Goal: Information Seeking & Learning: Learn about a topic

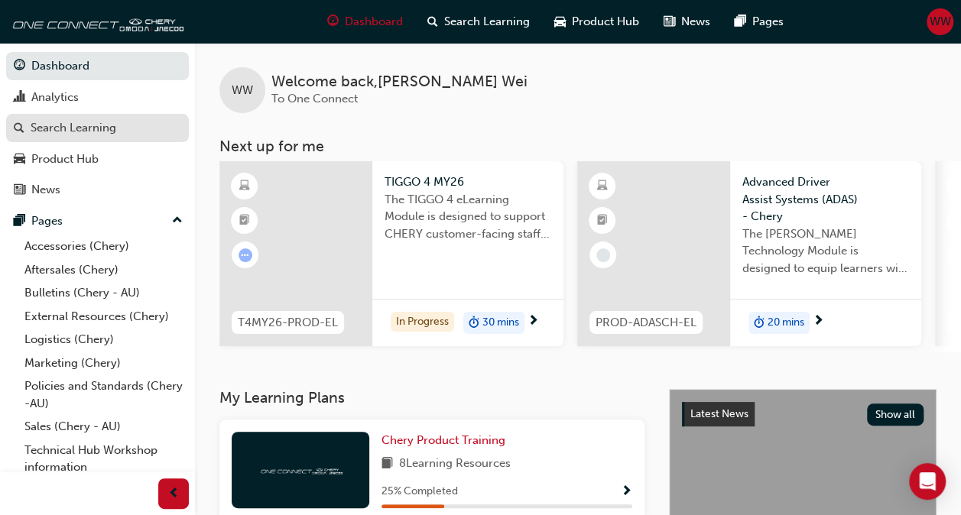
click at [93, 121] on div "Search Learning" at bounding box center [74, 128] width 86 height 18
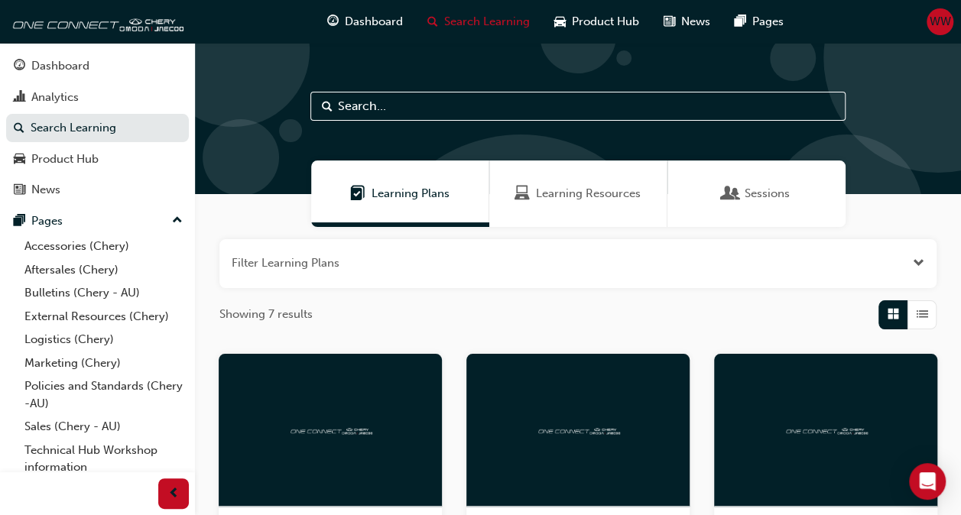
click at [602, 200] on span "Learning Resources" at bounding box center [588, 194] width 105 height 18
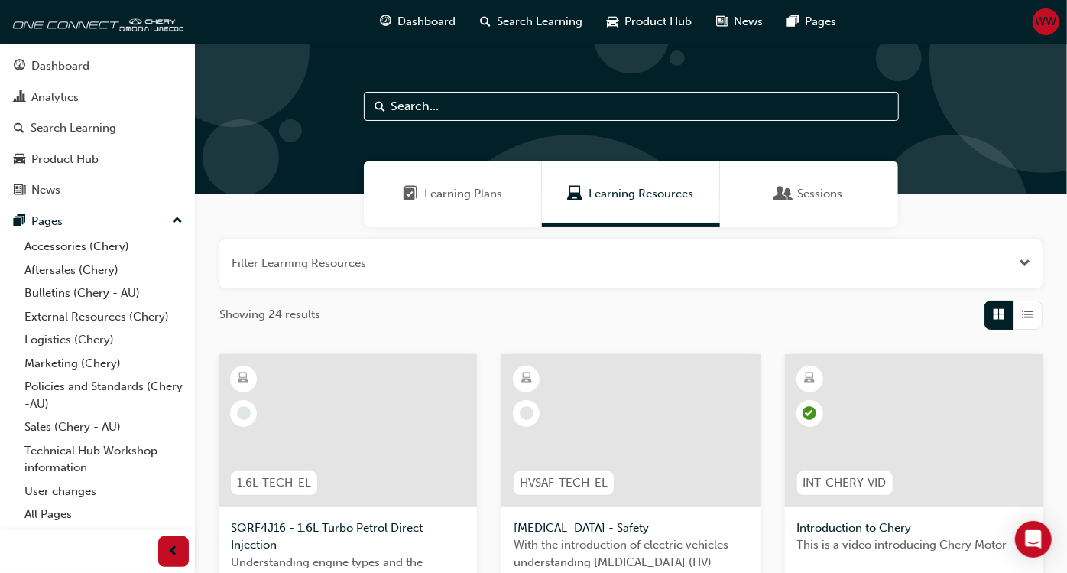
click at [495, 206] on div "Learning Plans" at bounding box center [453, 194] width 178 height 67
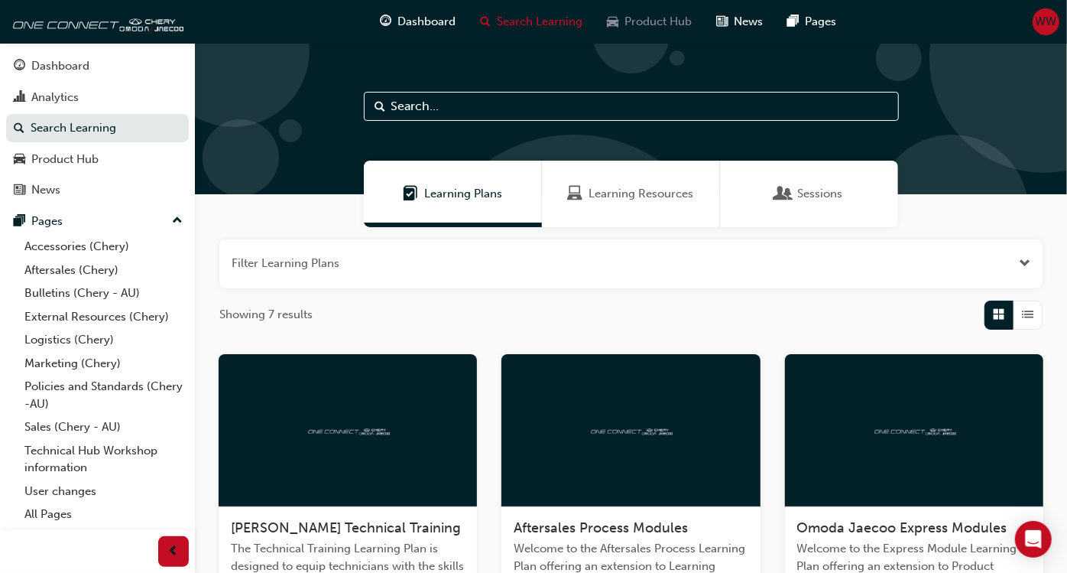
click at [642, 28] on span "Product Hub" at bounding box center [658, 22] width 67 height 18
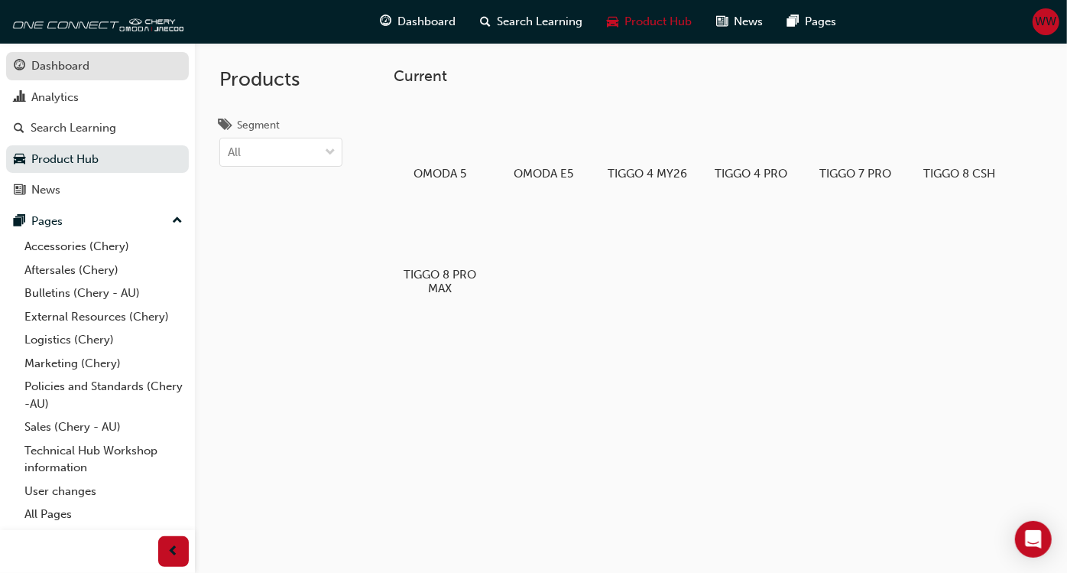
click at [73, 74] on div "Dashboard" at bounding box center [60, 66] width 58 height 18
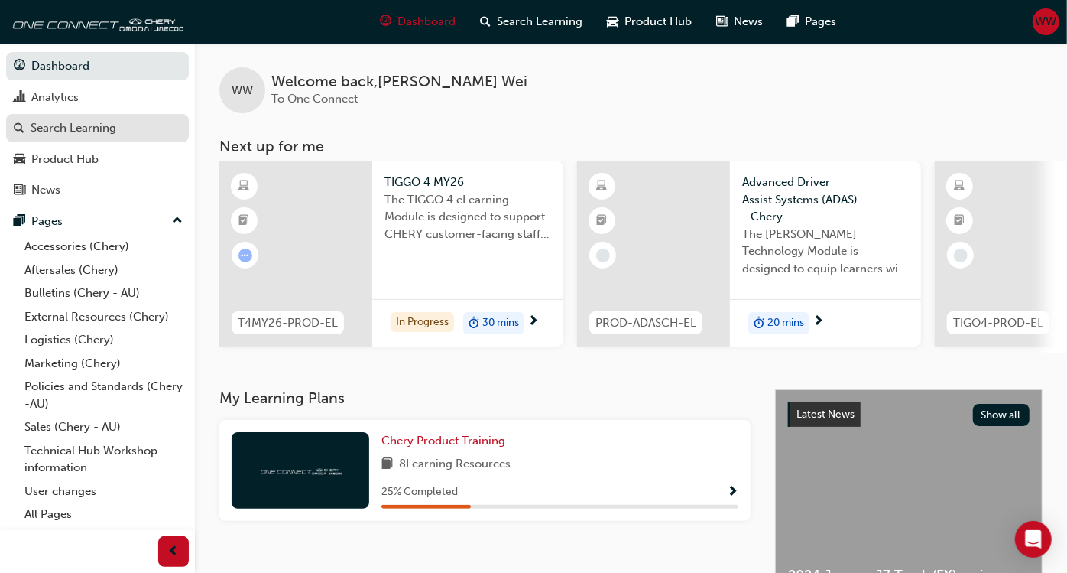
click at [93, 122] on div "Search Learning" at bounding box center [74, 128] width 86 height 18
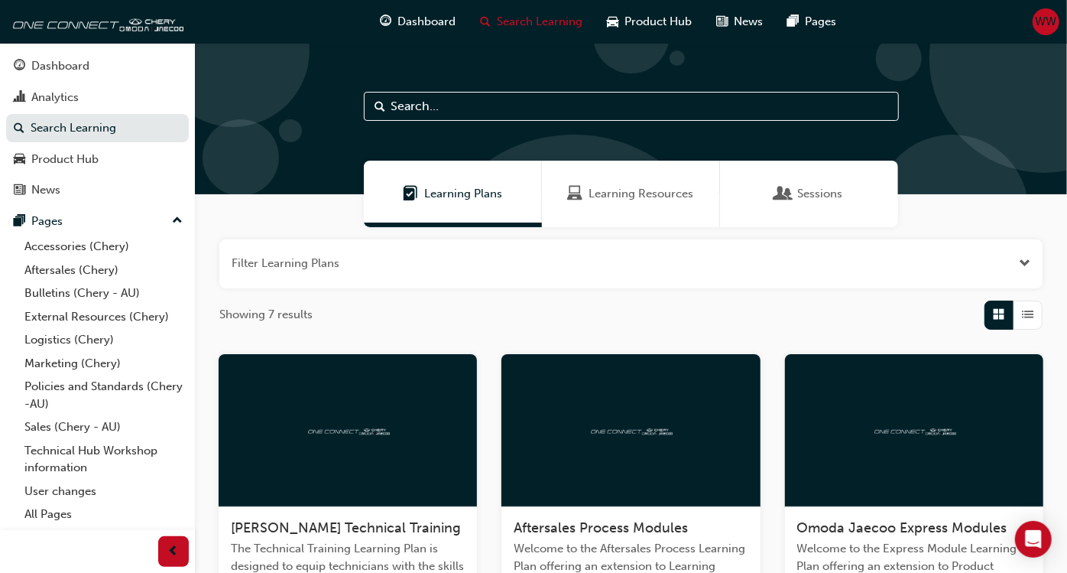
click at [972, 313] on span "List" at bounding box center [1028, 315] width 11 height 18
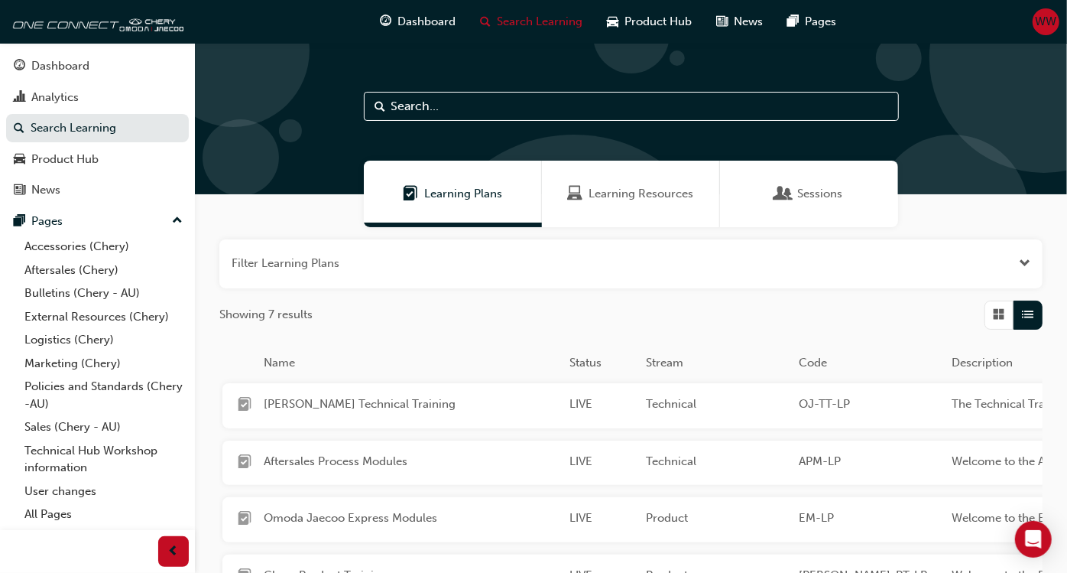
click at [972, 313] on span "List" at bounding box center [1028, 315] width 11 height 18
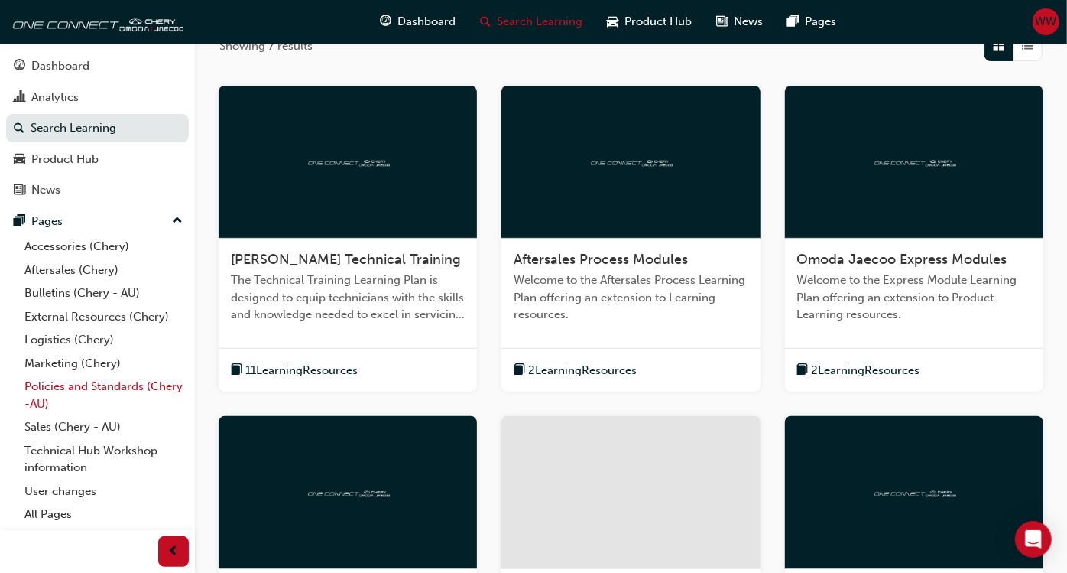
scroll to position [255, 0]
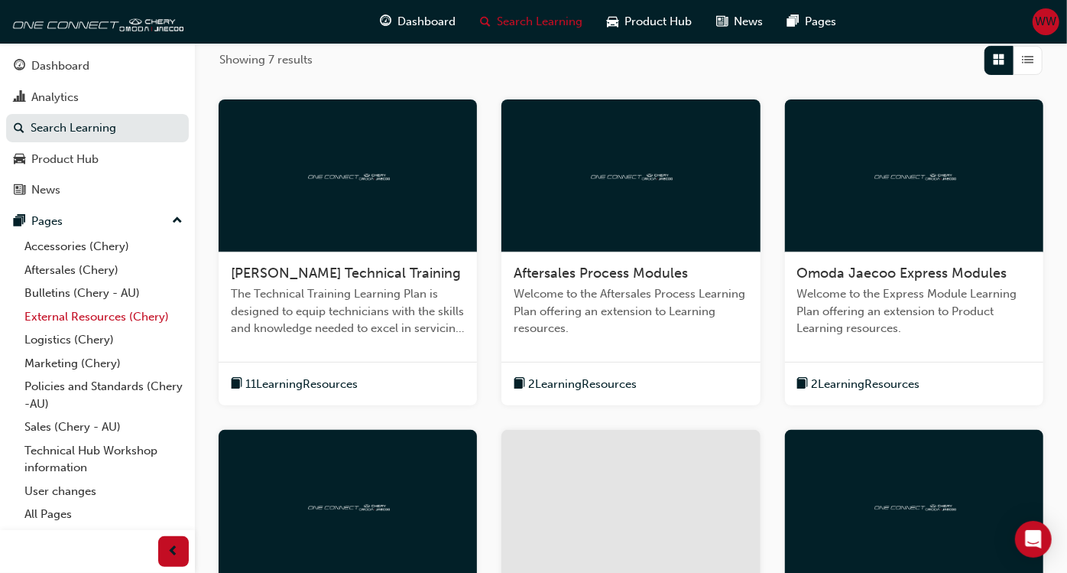
click at [100, 318] on link "External Resources (Chery)" at bounding box center [103, 317] width 170 height 24
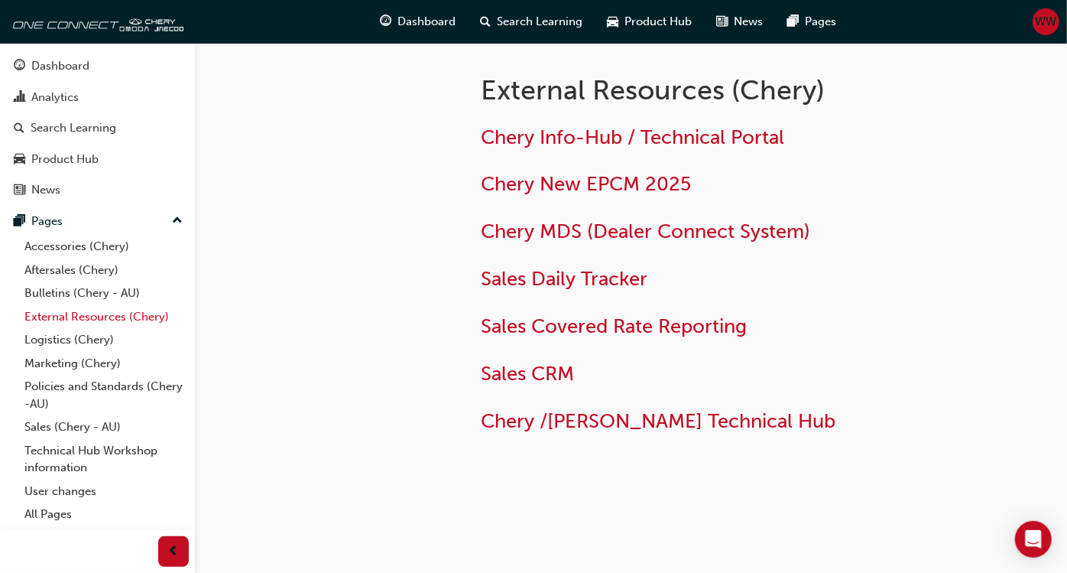
click at [87, 312] on link "External Resources (Chery)" at bounding box center [103, 317] width 170 height 24
click at [82, 287] on link "Bulletins (Chery - AU)" at bounding box center [103, 293] width 170 height 24
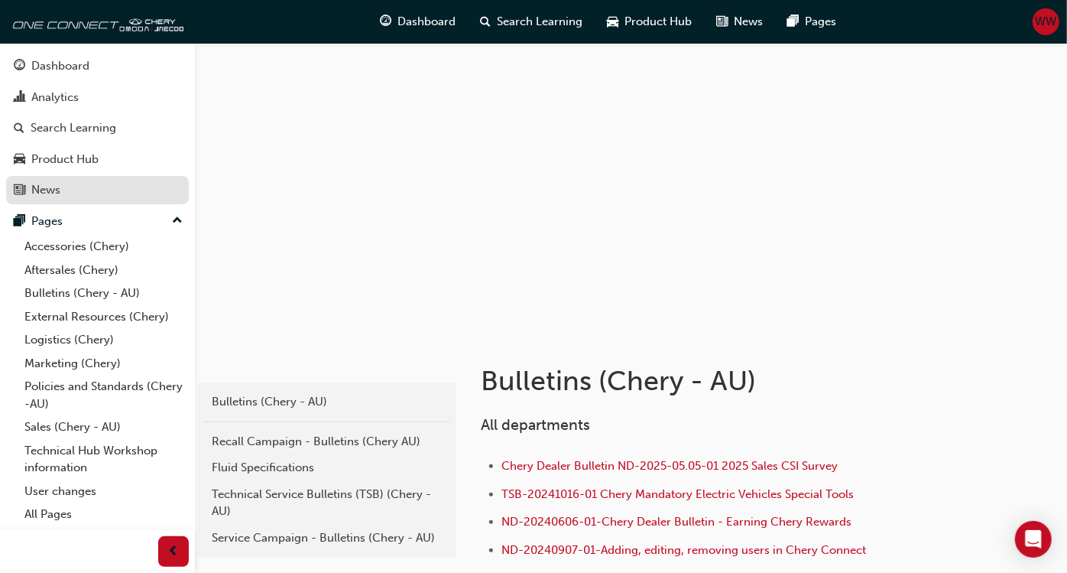
click at [44, 188] on div "News" at bounding box center [45, 190] width 29 height 18
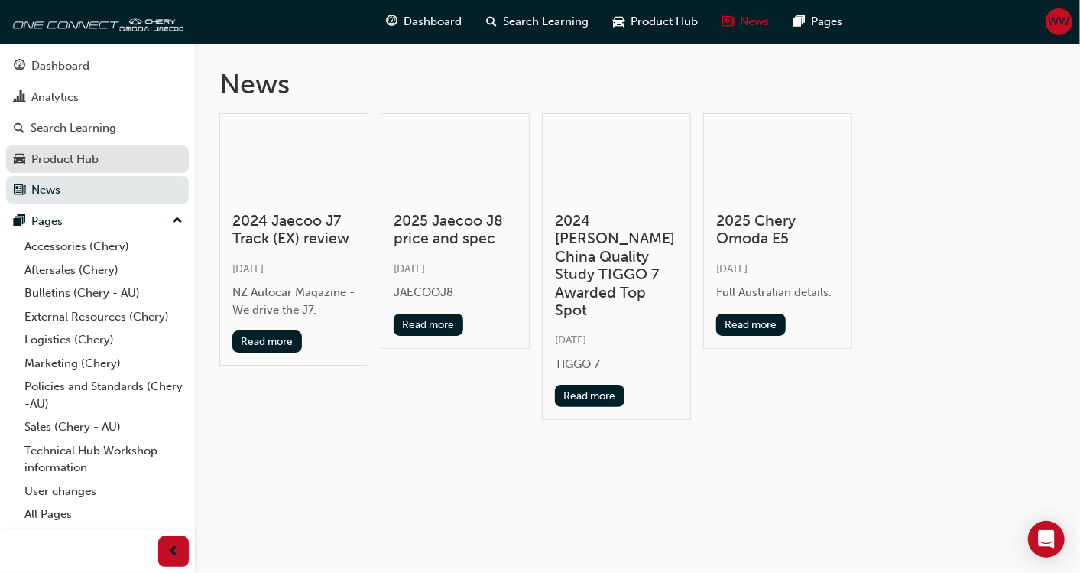
click at [61, 161] on div "Product Hub" at bounding box center [64, 160] width 67 height 18
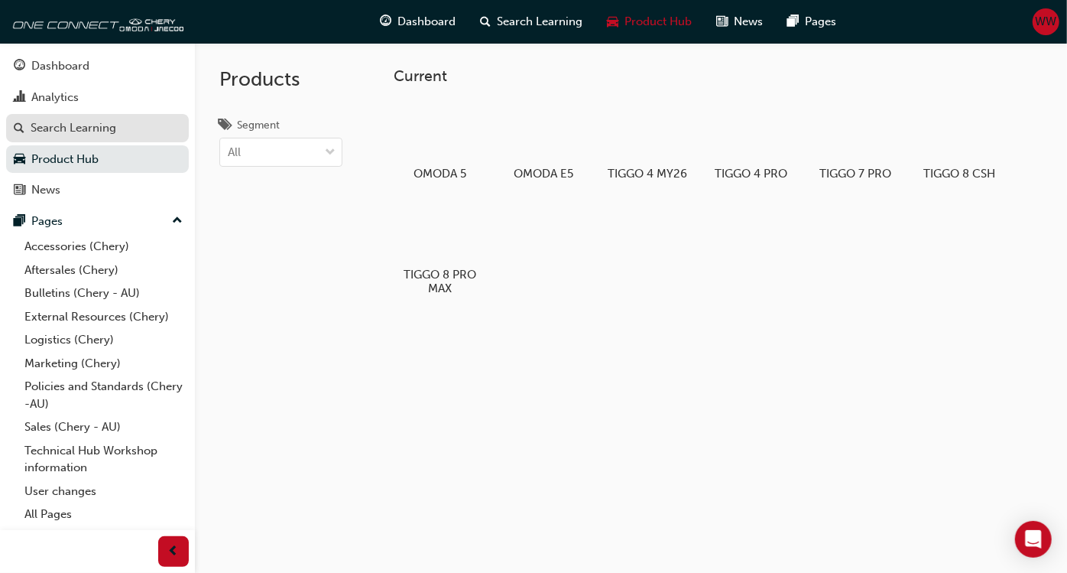
click at [70, 131] on div "Search Learning" at bounding box center [74, 128] width 86 height 18
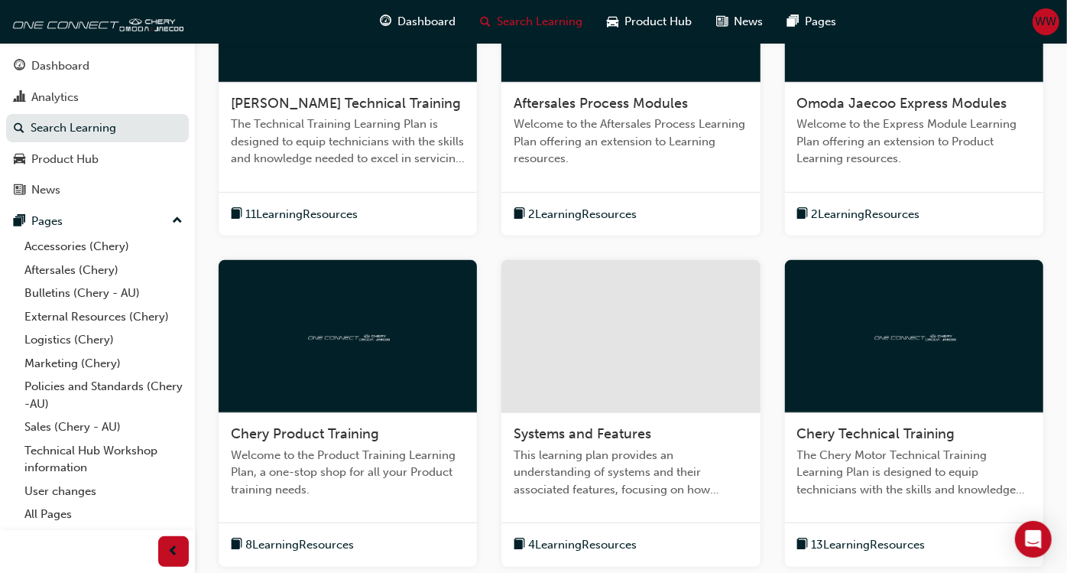
scroll to position [605, 0]
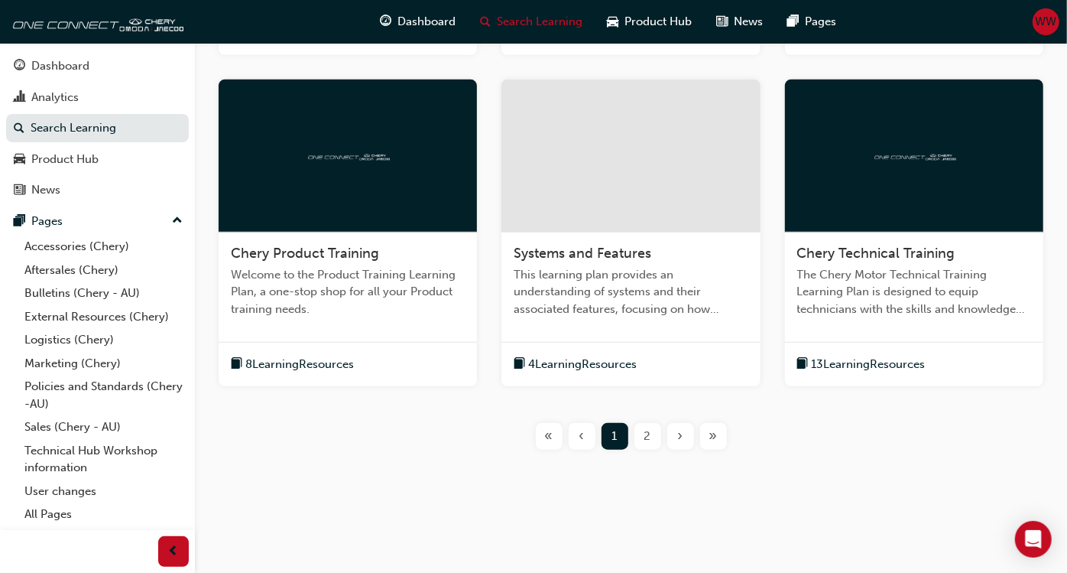
click at [641, 436] on div "2" at bounding box center [647, 436] width 27 height 27
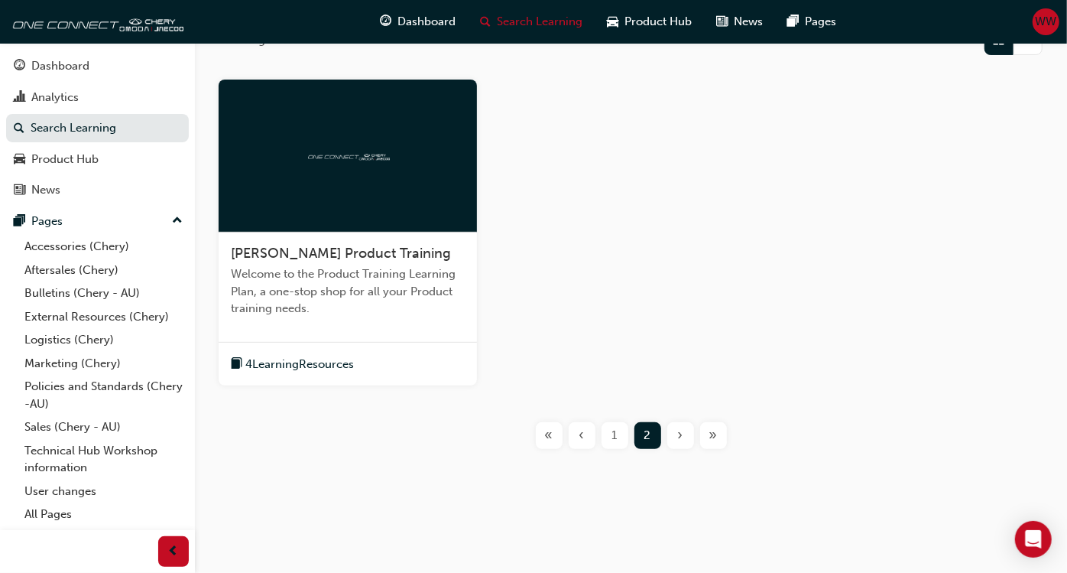
scroll to position [274, 0]
click at [621, 439] on div "1" at bounding box center [615, 436] width 27 height 27
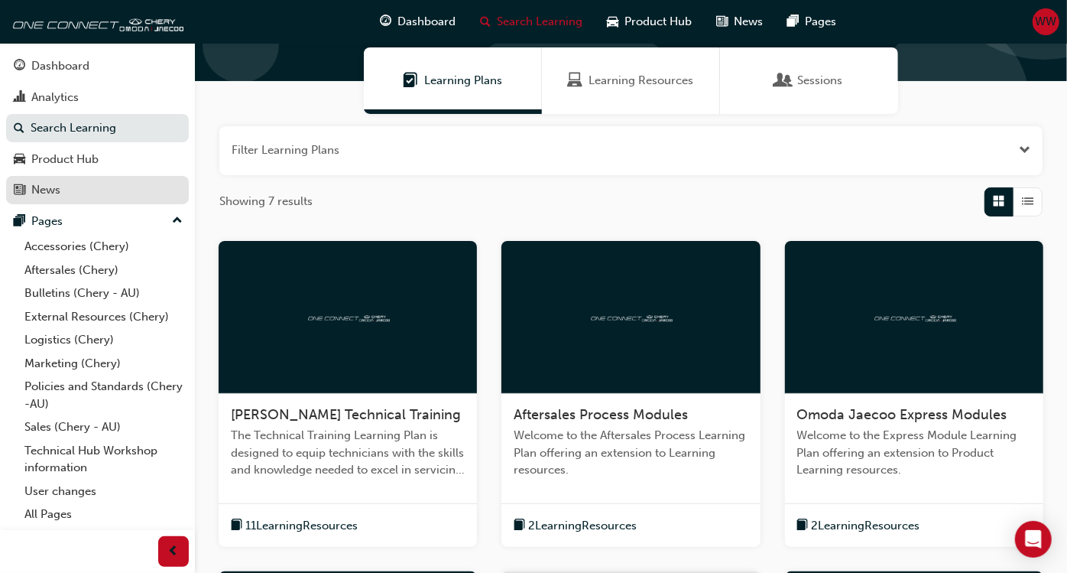
scroll to position [104, 0]
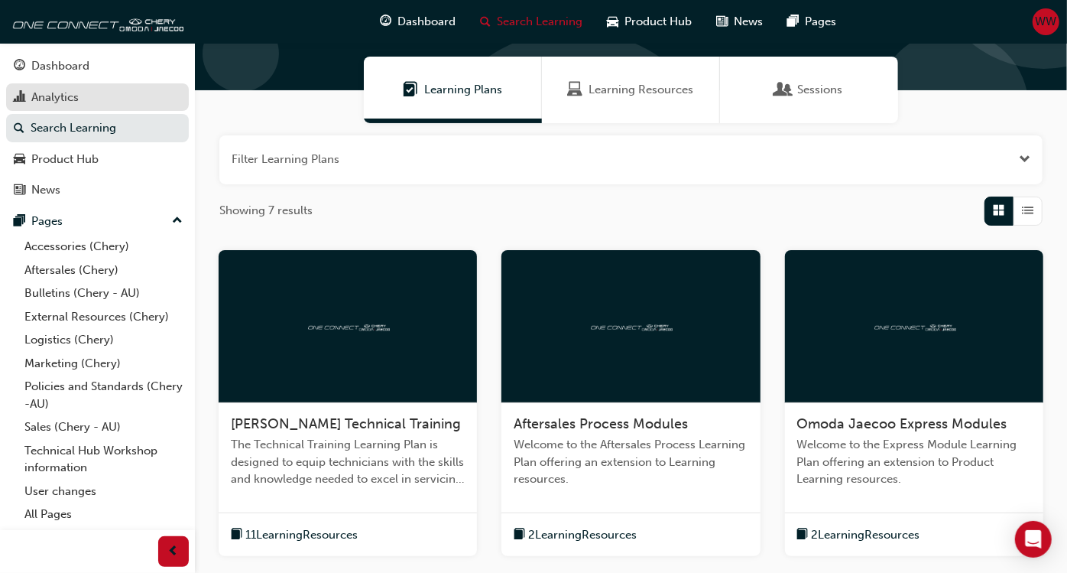
click at [70, 100] on div "Analytics" at bounding box center [54, 98] width 47 height 18
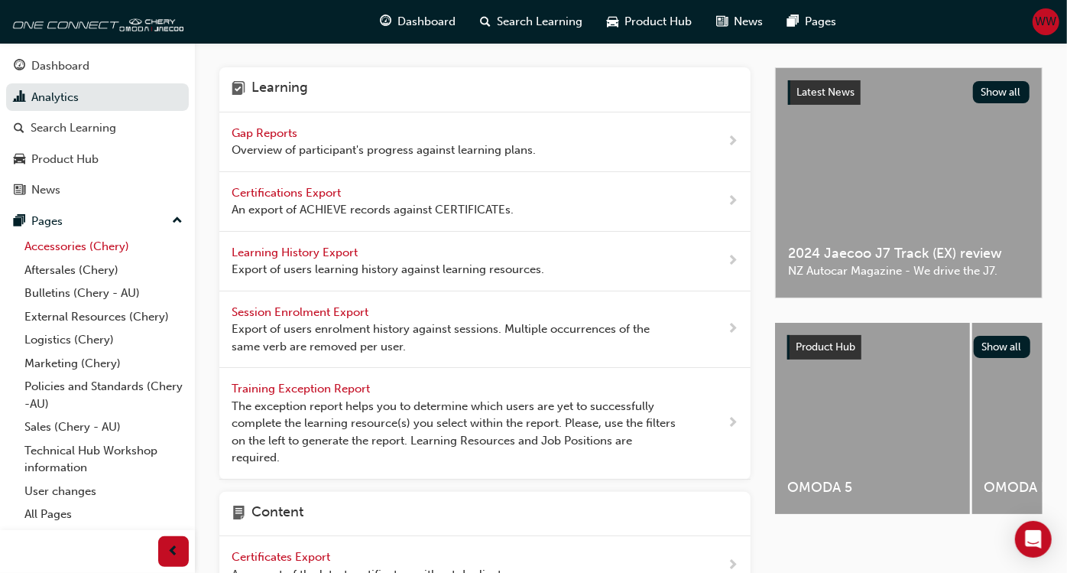
click at [76, 254] on link "Accessories (Chery)" at bounding box center [103, 247] width 170 height 24
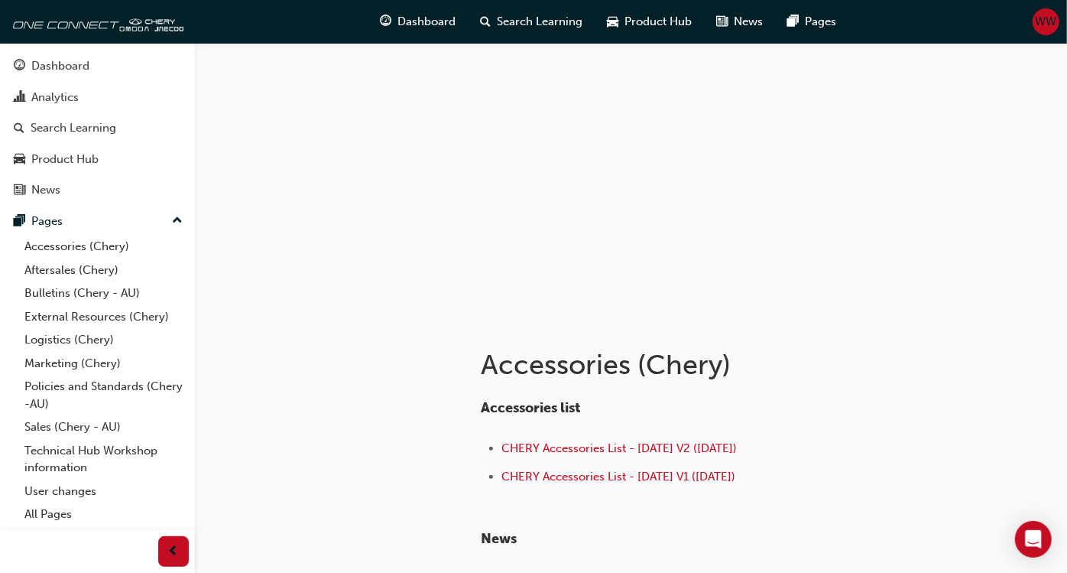
scroll to position [183, 0]
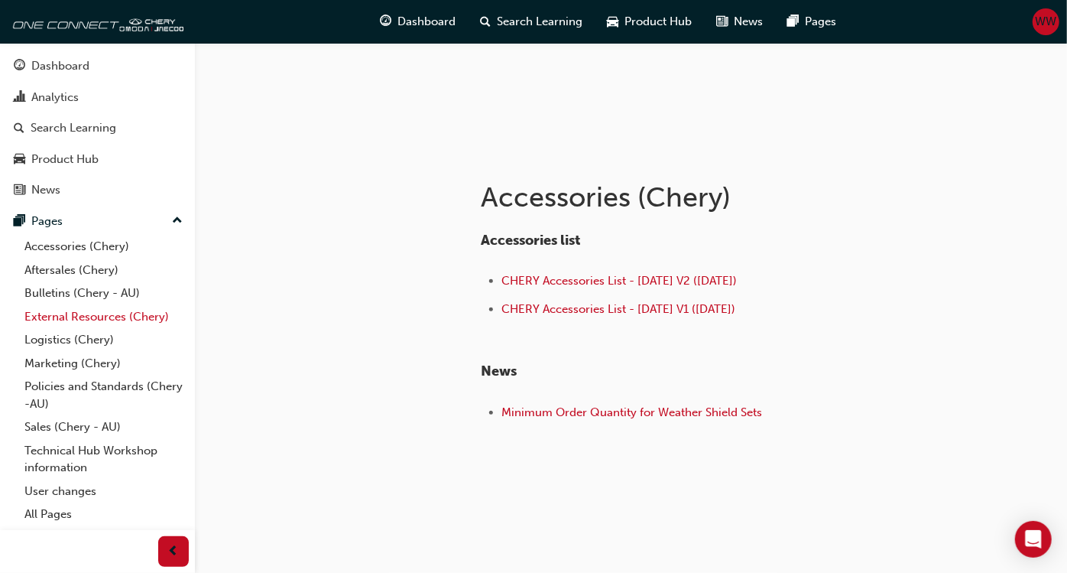
click at [85, 312] on link "External Resources (Chery)" at bounding box center [103, 317] width 170 height 24
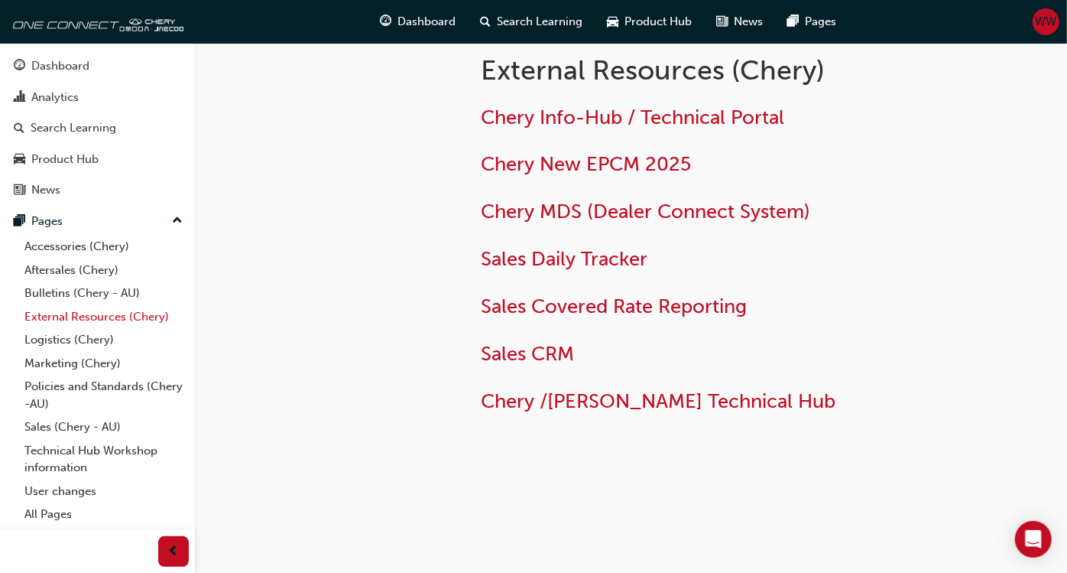
scroll to position [19, 0]
click at [87, 365] on link "Marketing (Chery)" at bounding box center [103, 364] width 170 height 24
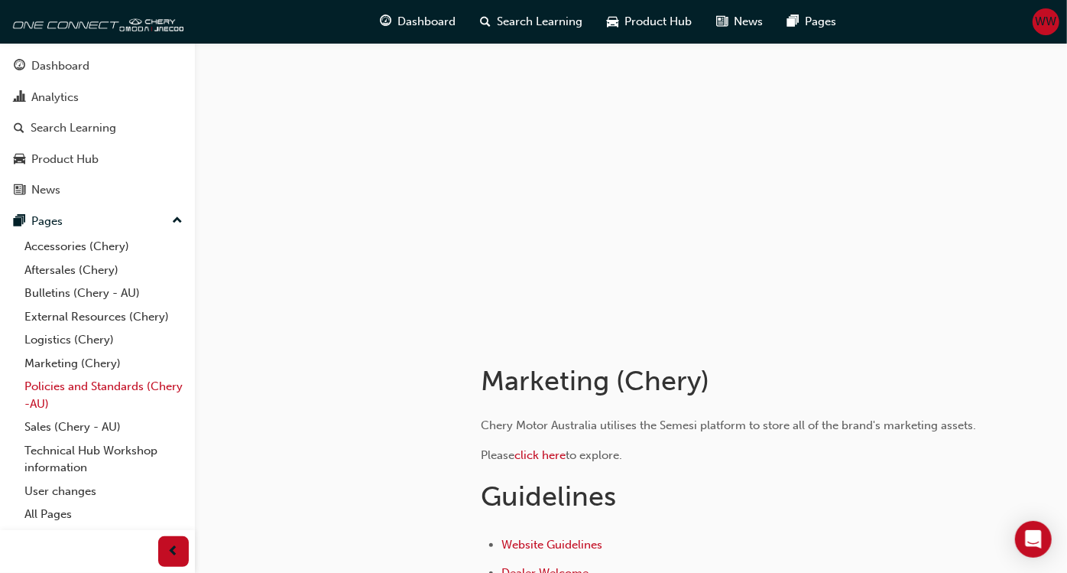
click at [88, 388] on link "Policies and Standards (Chery -AU)" at bounding box center [103, 395] width 170 height 41
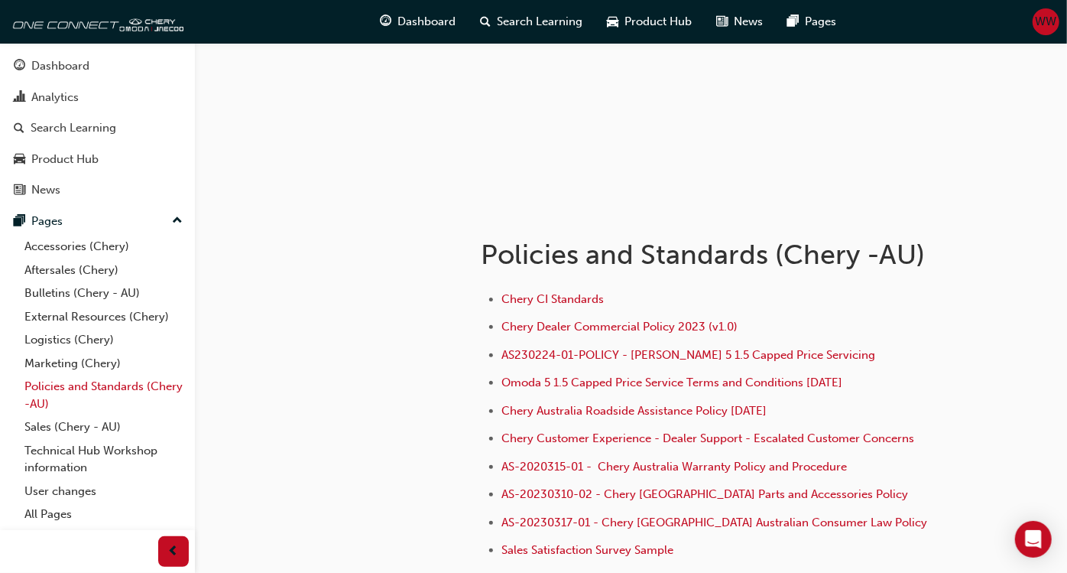
scroll to position [170, 0]
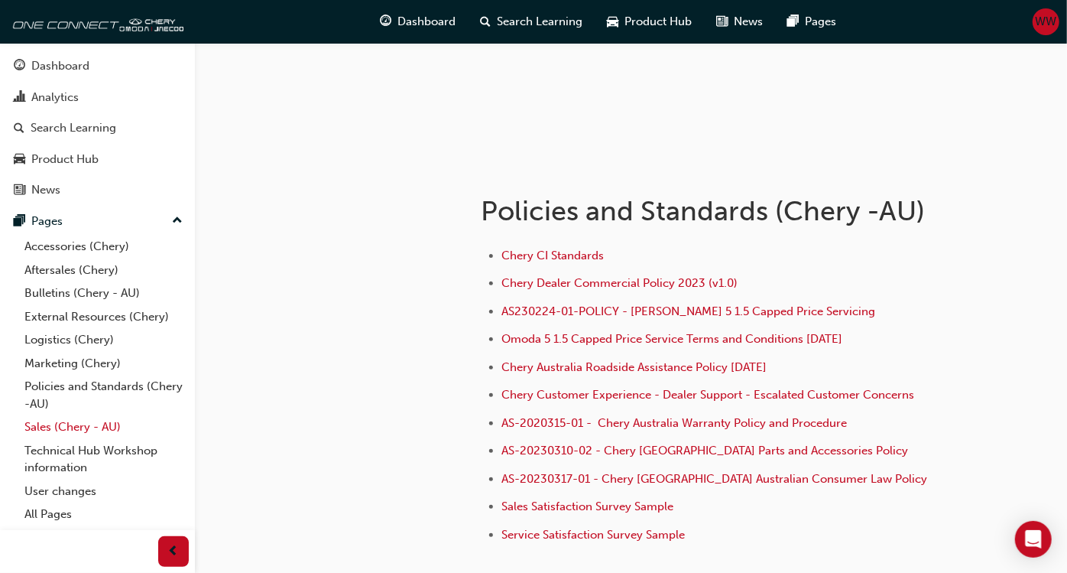
click at [70, 419] on link "Sales (Chery - AU)" at bounding box center [103, 427] width 170 height 24
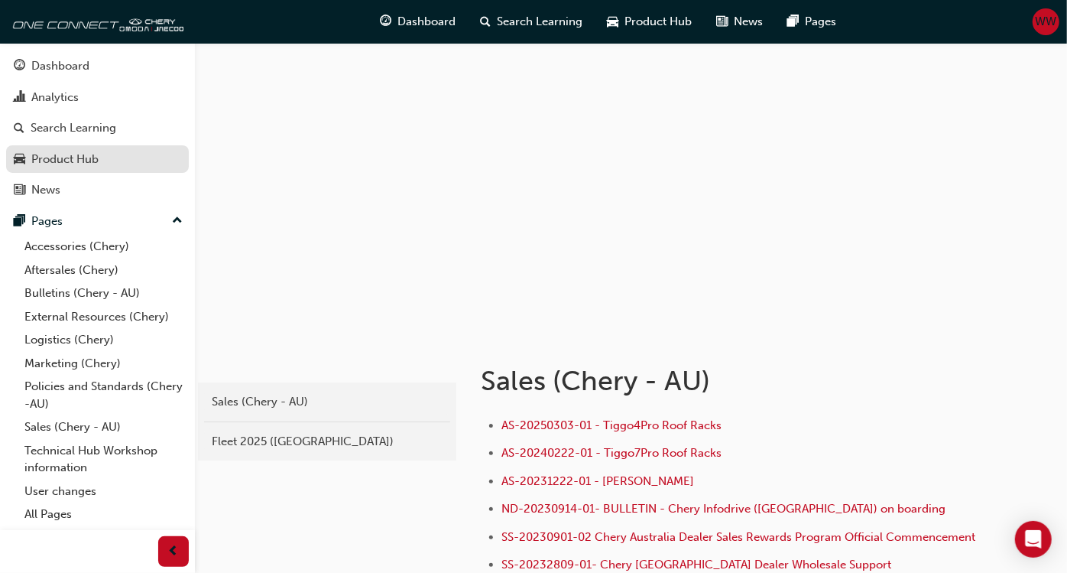
click at [60, 163] on div "Product Hub" at bounding box center [64, 160] width 67 height 18
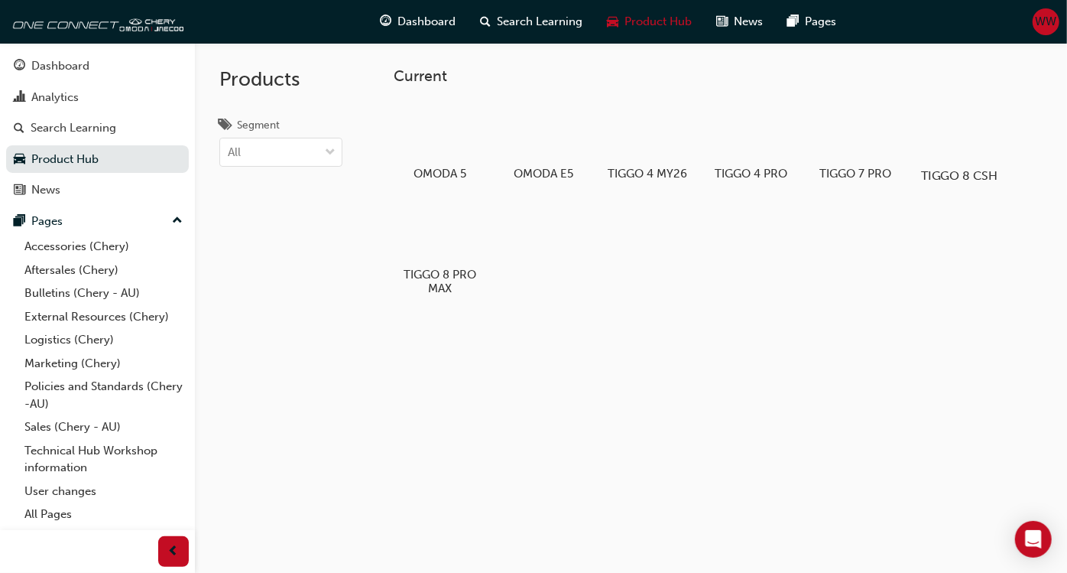
click at [959, 144] on div at bounding box center [959, 131] width 85 height 61
